Goal: Information Seeking & Learning: Find contact information

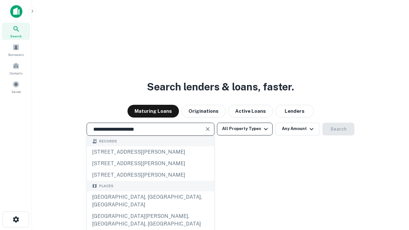
click at [150, 210] on div "Santa Monica, CA, USA" at bounding box center [150, 200] width 127 height 19
click at [244, 129] on button "All Property Types" at bounding box center [245, 129] width 56 height 13
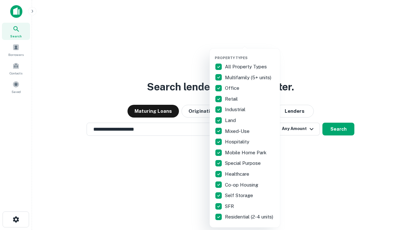
type input "**********"
click at [250, 54] on button "button" at bounding box center [249, 54] width 70 height 0
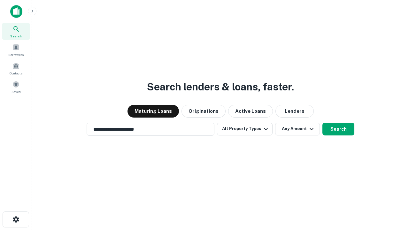
scroll to position [4, 77]
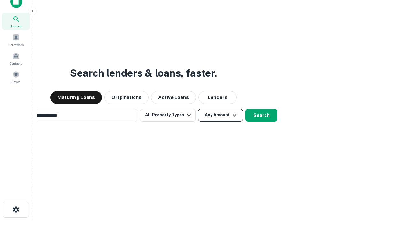
click at [198, 109] on button "Any Amount" at bounding box center [220, 115] width 45 height 13
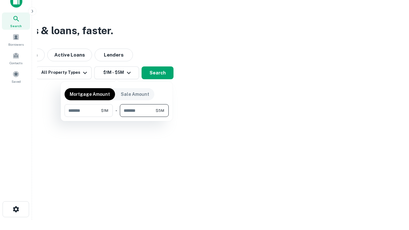
type input "*******"
click at [116, 117] on button "button" at bounding box center [116, 117] width 104 height 0
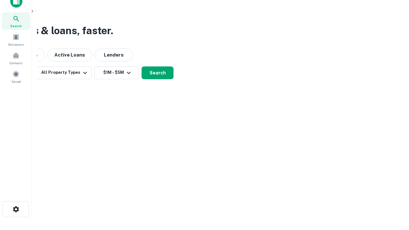
scroll to position [10, 0]
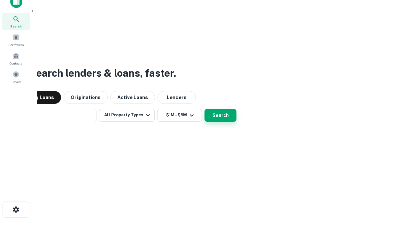
click at [204, 109] on button "Search" at bounding box center [220, 115] width 32 height 13
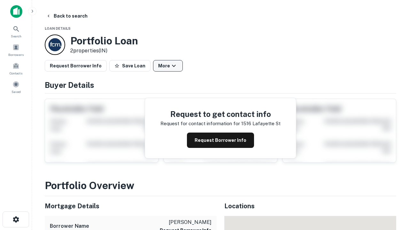
click at [168, 66] on button "More" at bounding box center [168, 65] width 30 height 11
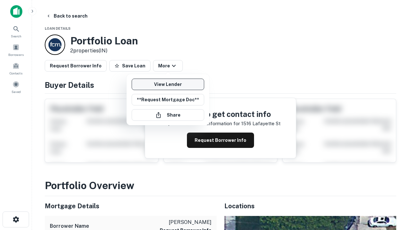
click at [168, 84] on link "View Lender" at bounding box center [167, 84] width 72 height 11
